Goal: Task Accomplishment & Management: Complete application form

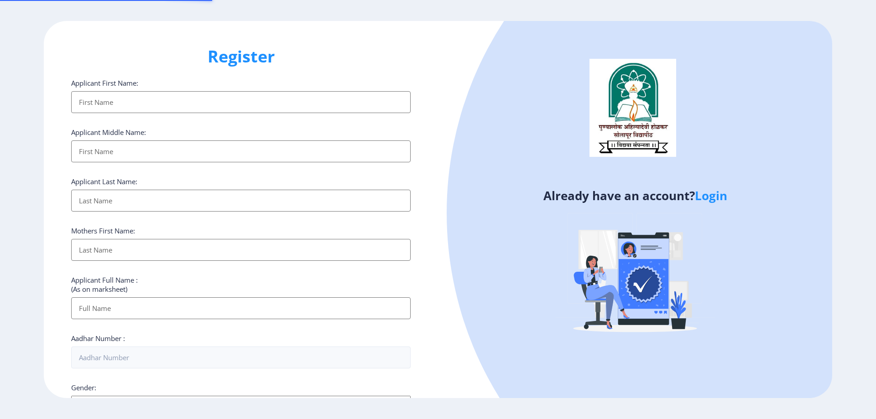
select select
click at [721, 193] on link "Login" at bounding box center [711, 195] width 32 height 16
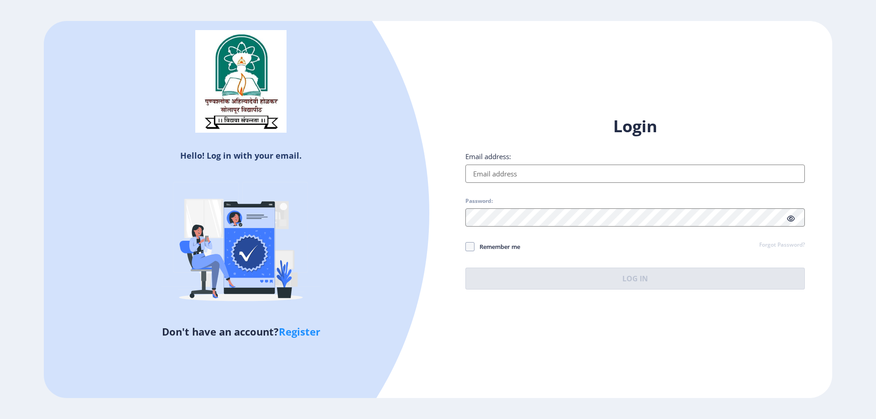
click at [518, 170] on input "Email address:" at bounding box center [634, 174] width 339 height 18
type input "[EMAIL_ADDRESS][DOMAIN_NAME]"
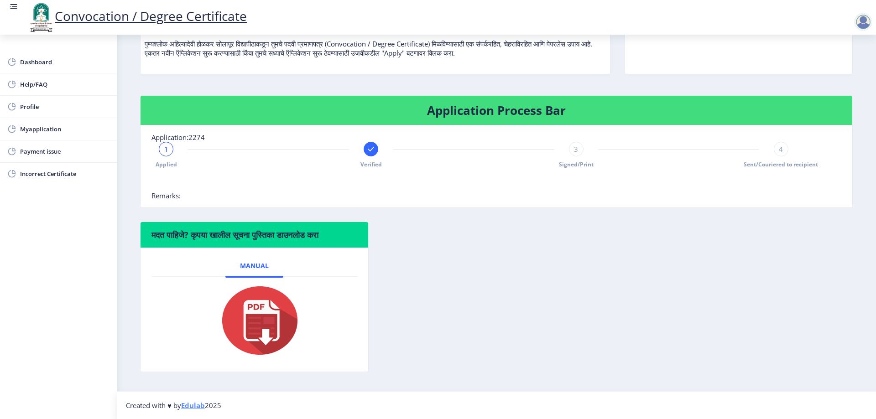
scroll to position [23, 0]
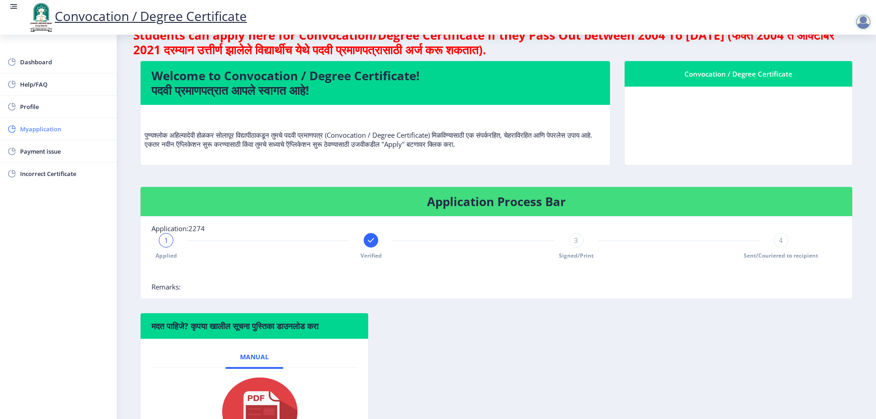
click at [52, 135] on link "Myapplication" at bounding box center [58, 129] width 117 height 22
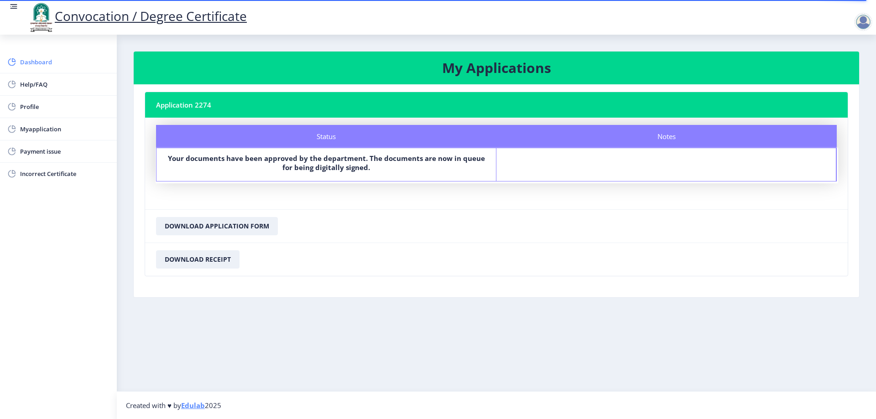
click at [49, 63] on span "Dashboard" at bounding box center [64, 62] width 89 height 11
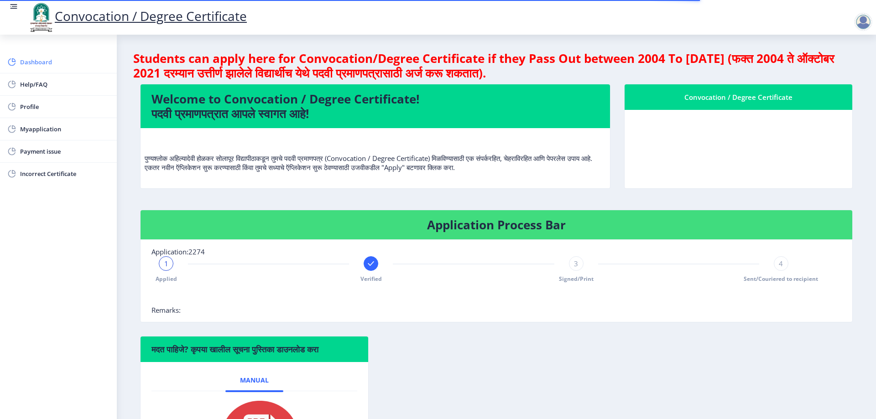
click at [49, 63] on span "Dashboard" at bounding box center [64, 62] width 89 height 11
